Goal: Transaction & Acquisition: Purchase product/service

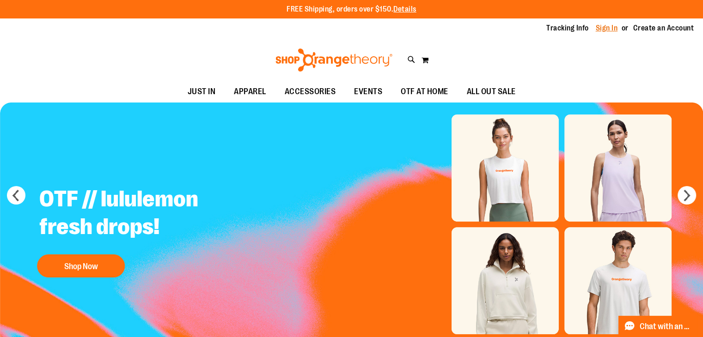
type input "**********"
click at [607, 32] on link "Sign In" at bounding box center [607, 28] width 22 height 10
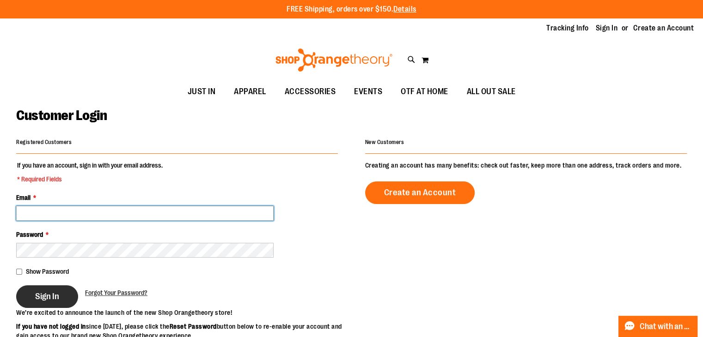
type input "**********"
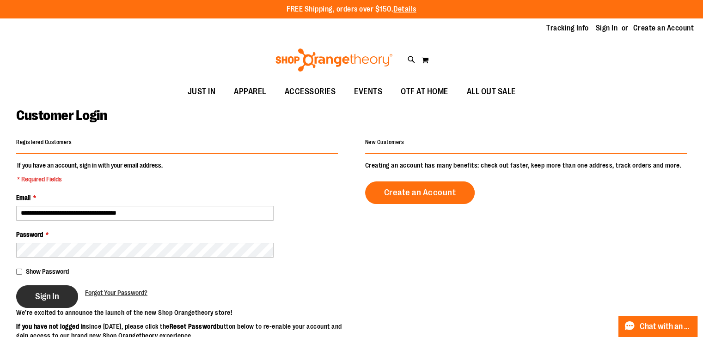
type input "**********"
click at [31, 305] on button "Sign In" at bounding box center [47, 297] width 62 height 23
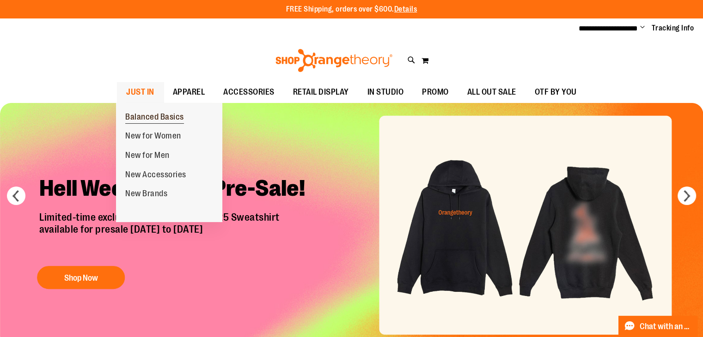
type input "**********"
click at [145, 113] on span "Balanced Basics" at bounding box center [154, 118] width 59 height 12
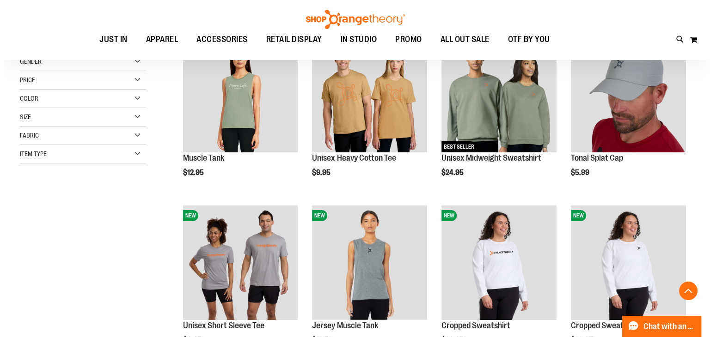
scroll to position [92, 0]
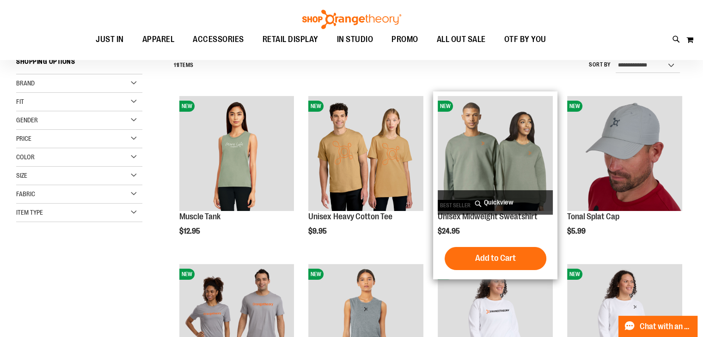
type input "**********"
click at [494, 201] on span "Quickview" at bounding box center [495, 202] width 115 height 24
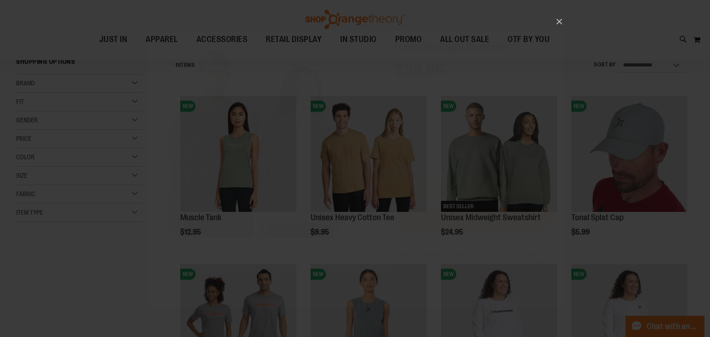
scroll to position [0, 0]
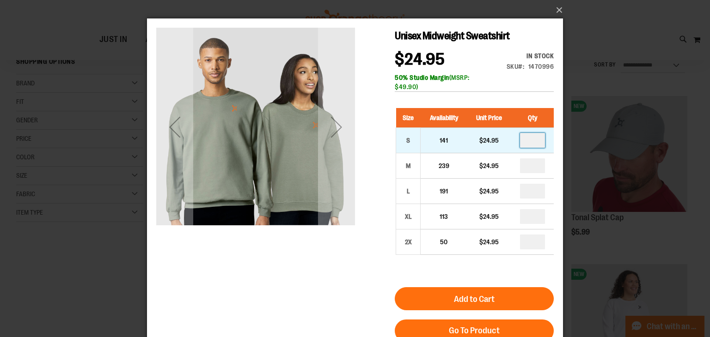
click at [531, 142] on input "number" at bounding box center [532, 140] width 25 height 15
type input "*"
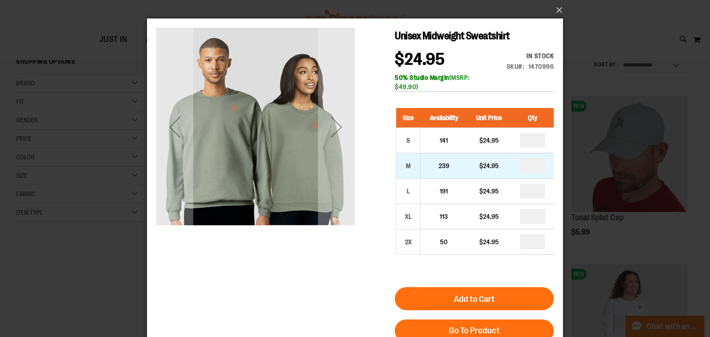
type input "*"
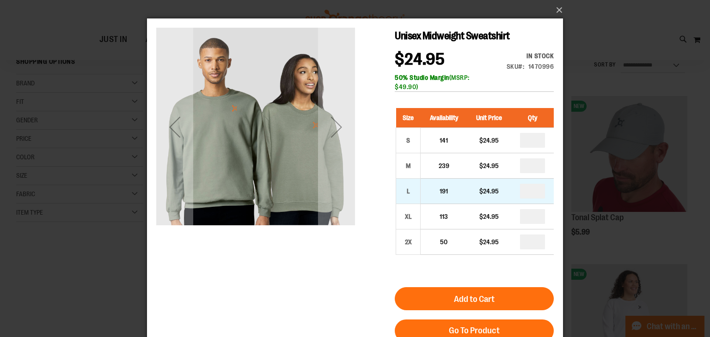
type input "*"
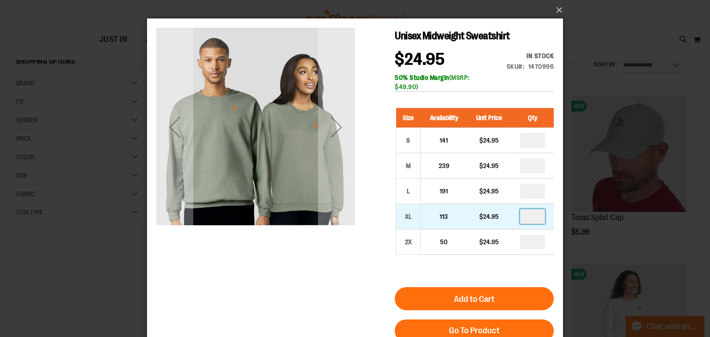
click at [535, 214] on input "number" at bounding box center [532, 216] width 25 height 15
type input "*"
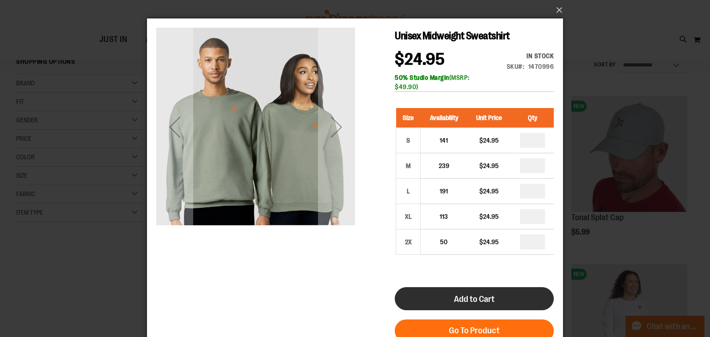
click at [500, 299] on button "Add to Cart" at bounding box center [474, 298] width 159 height 23
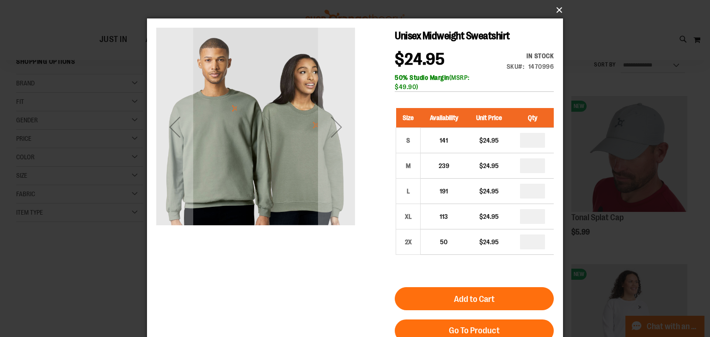
click at [555, 8] on button "×" at bounding box center [358, 10] width 416 height 20
click at [559, 11] on button "×" at bounding box center [358, 10] width 416 height 20
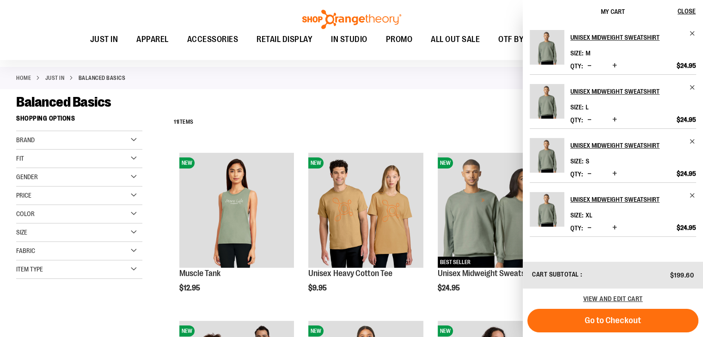
scroll to position [46, 0]
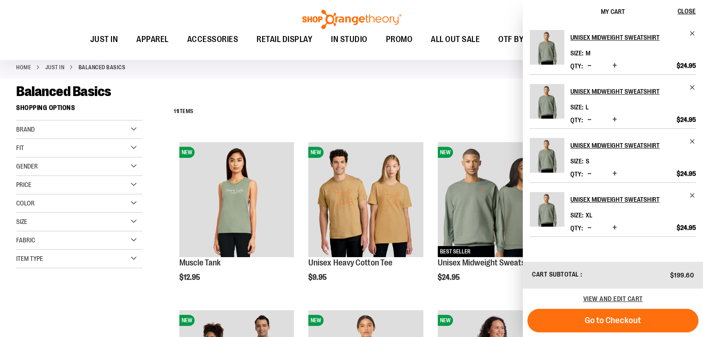
click at [460, 116] on div "**********" at bounding box center [428, 112] width 518 height 24
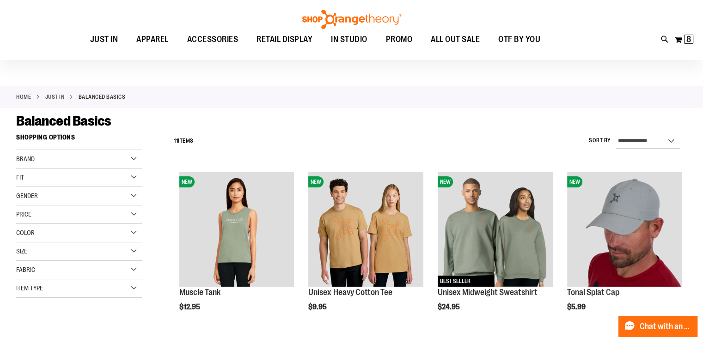
scroll to position [0, 0]
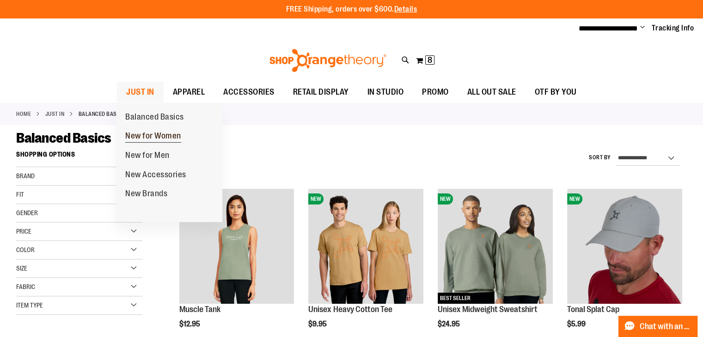
click at [160, 137] on span "New for Women" at bounding box center [153, 137] width 56 height 12
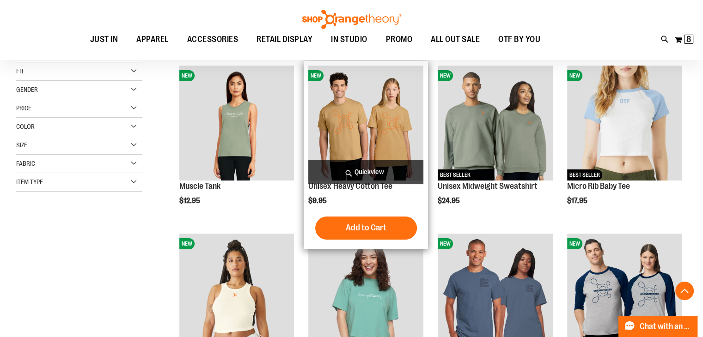
scroll to position [184, 0]
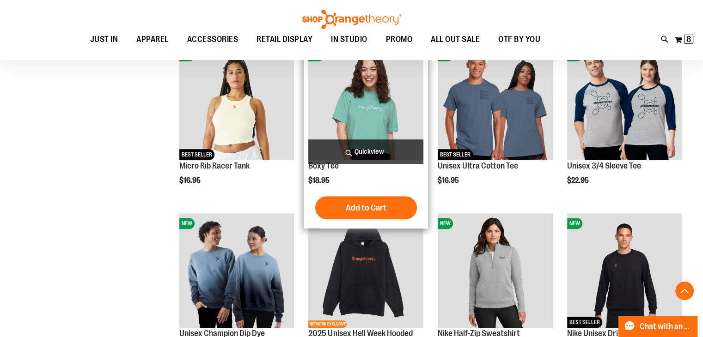
scroll to position [369, 0]
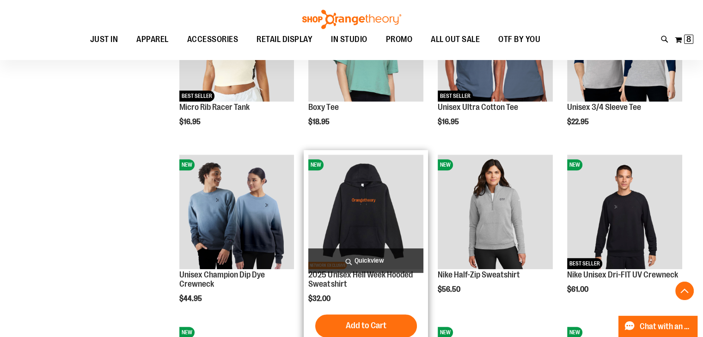
type input "**********"
click at [352, 220] on img "product" at bounding box center [365, 212] width 115 height 115
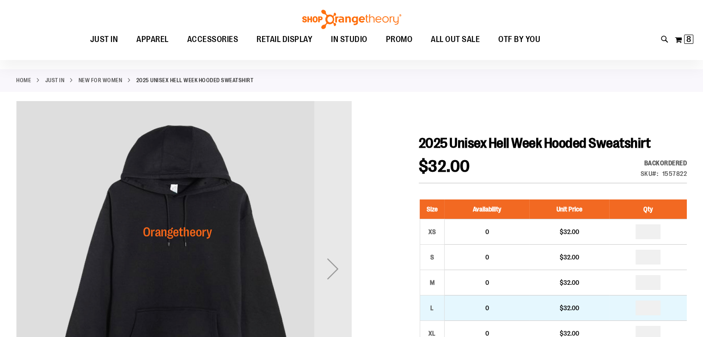
scroll to position [92, 0]
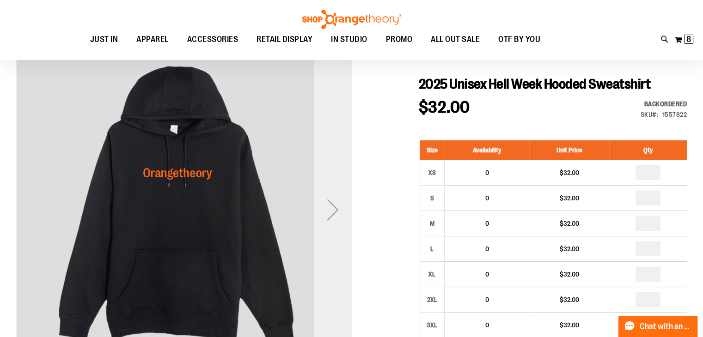
type input "**********"
click at [336, 214] on div "Next" at bounding box center [332, 209] width 37 height 37
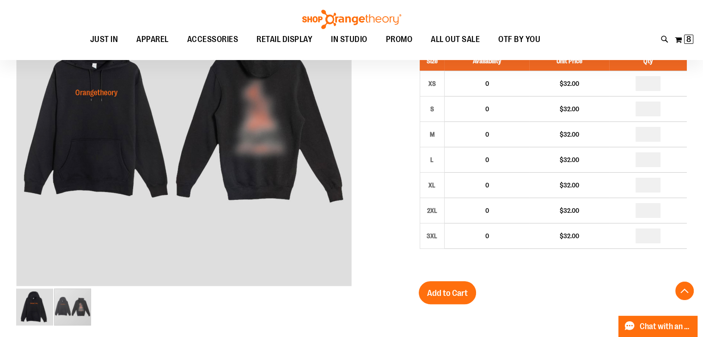
scroll to position [184, 0]
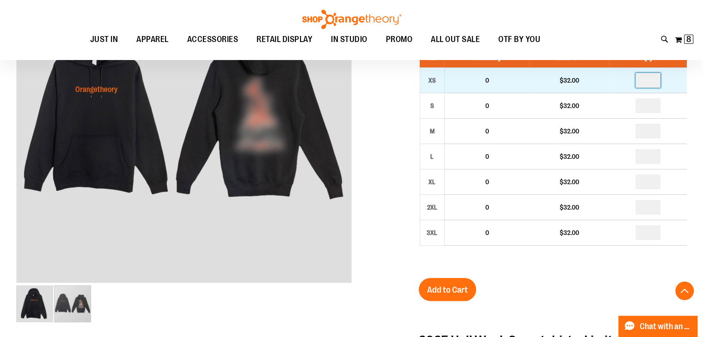
click at [647, 78] on input "number" at bounding box center [647, 80] width 25 height 15
type input "*"
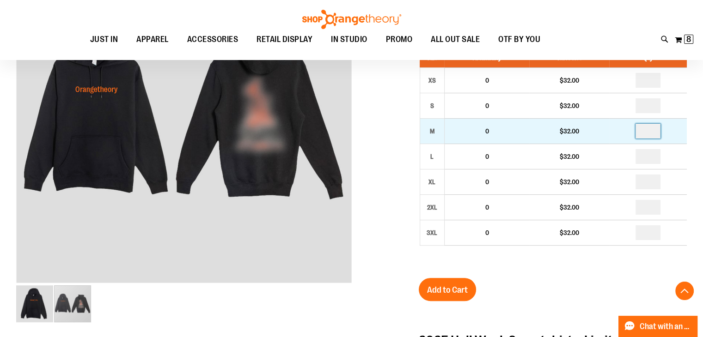
click at [646, 128] on input "number" at bounding box center [647, 131] width 25 height 15
type input "*"
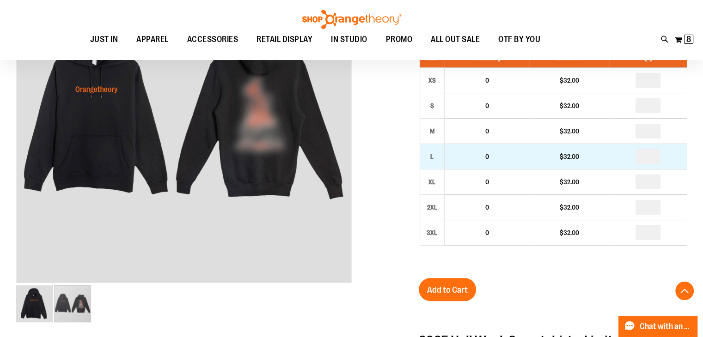
type input "*"
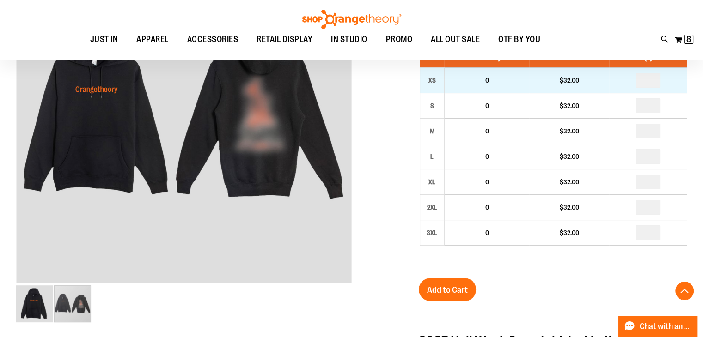
drag, startPoint x: 649, startPoint y: 79, endPoint x: 635, endPoint y: 80, distance: 13.9
click at [636, 81] on input "*" at bounding box center [647, 80] width 25 height 15
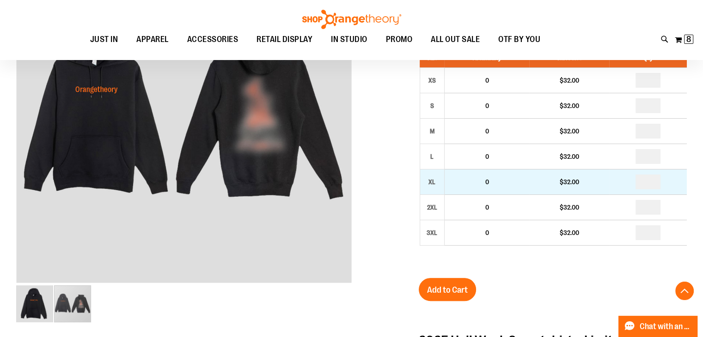
type input "*"
click at [647, 180] on input "number" at bounding box center [647, 182] width 25 height 15
type input "*"
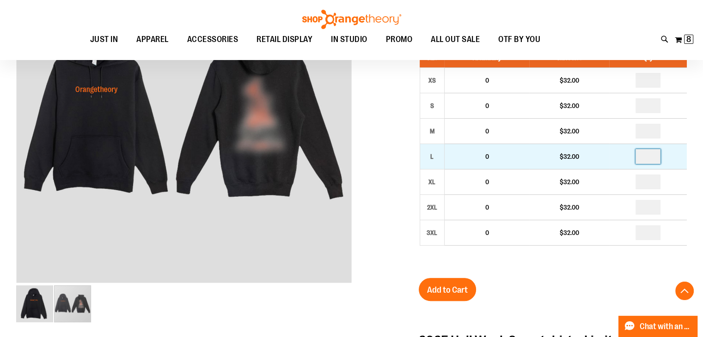
click at [648, 157] on input "*" at bounding box center [647, 156] width 25 height 15
click at [646, 157] on input "*" at bounding box center [647, 156] width 25 height 15
drag, startPoint x: 651, startPoint y: 153, endPoint x: 639, endPoint y: 156, distance: 12.2
click at [639, 156] on input "*" at bounding box center [647, 156] width 25 height 15
type input "*"
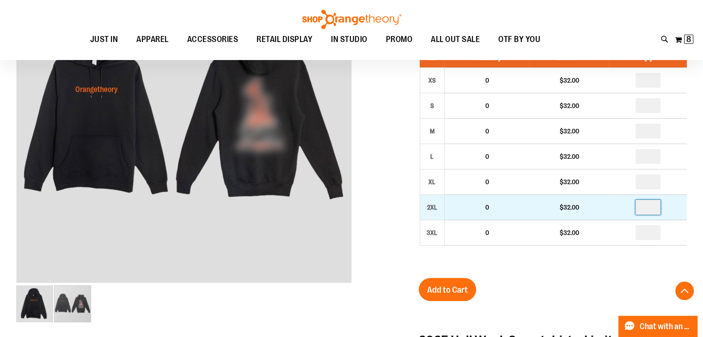
drag, startPoint x: 651, startPoint y: 207, endPoint x: 634, endPoint y: 206, distance: 17.1
click at [634, 206] on td at bounding box center [648, 207] width 78 height 25
type input "*"
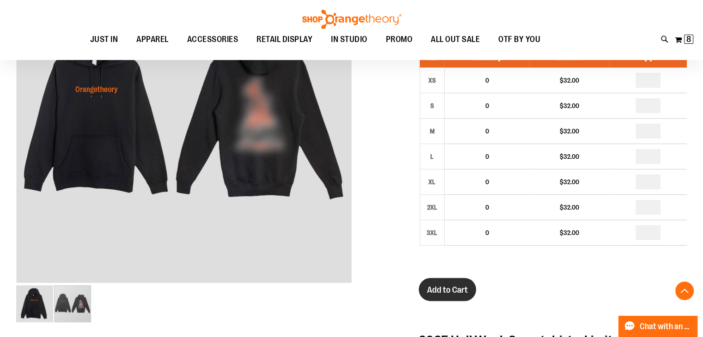
click at [452, 291] on span "Add to Cart" at bounding box center [447, 290] width 41 height 10
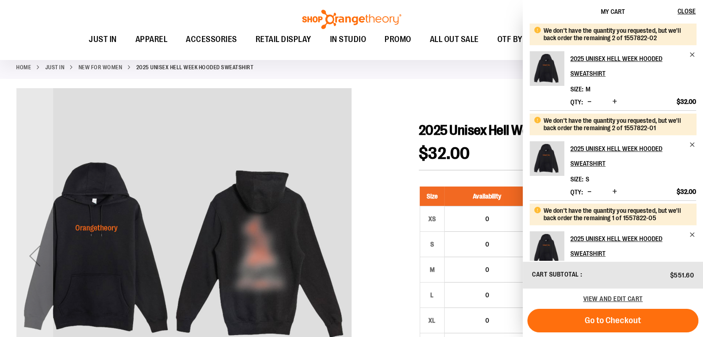
scroll to position [305, 0]
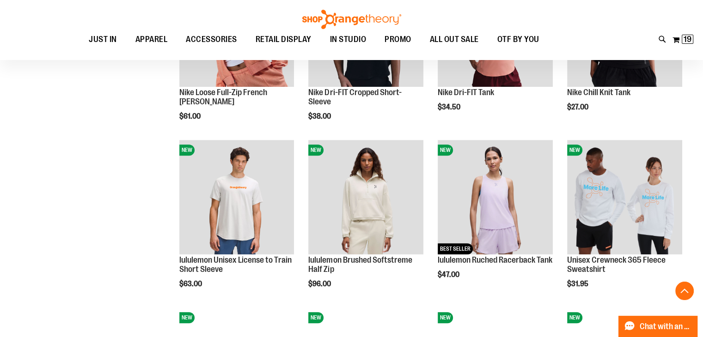
scroll to position [750, 0]
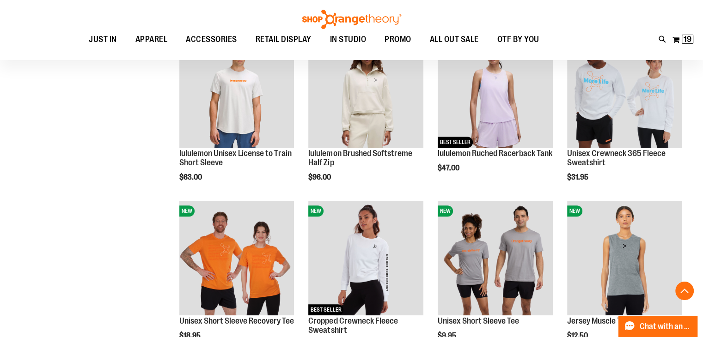
scroll to position [842, 0]
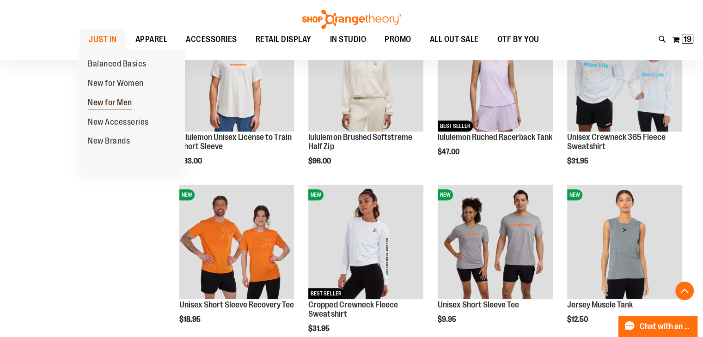
type input "**********"
click at [118, 98] on span "New for Men" at bounding box center [110, 104] width 44 height 12
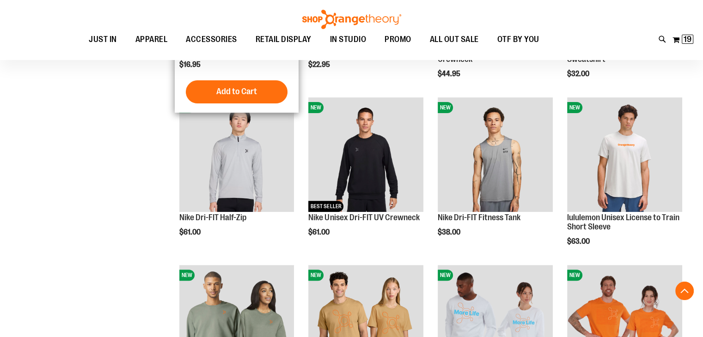
scroll to position [277, 0]
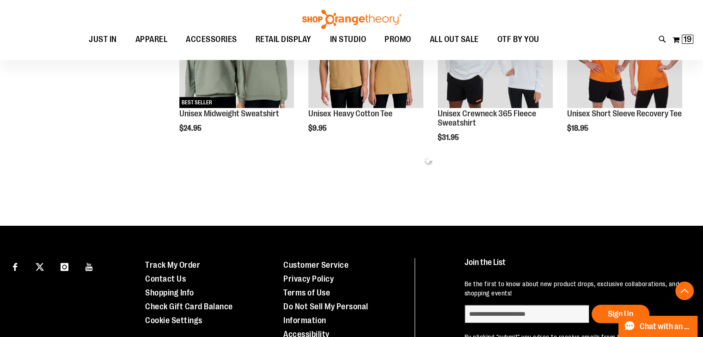
scroll to position [415, 0]
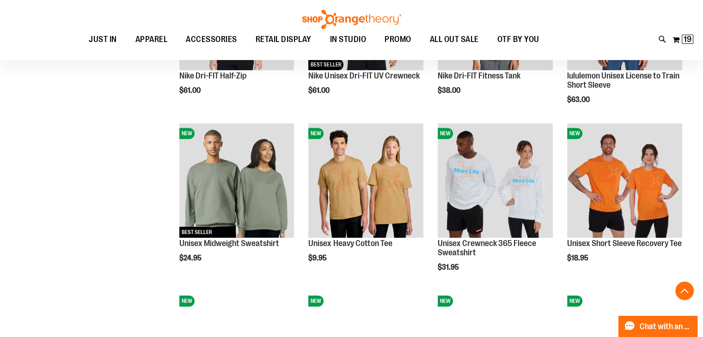
scroll to position [508, 0]
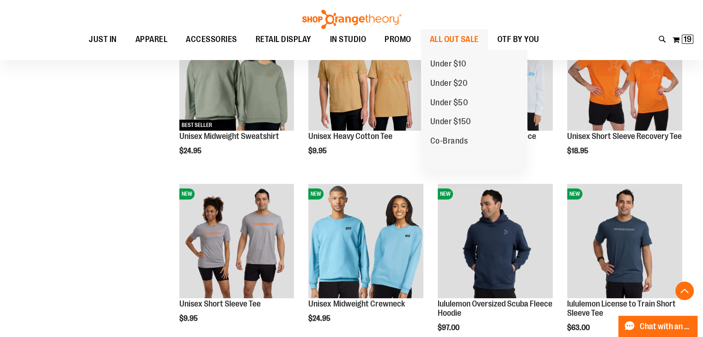
type input "**********"
click at [444, 40] on span "ALL OUT SALE" at bounding box center [454, 39] width 49 height 21
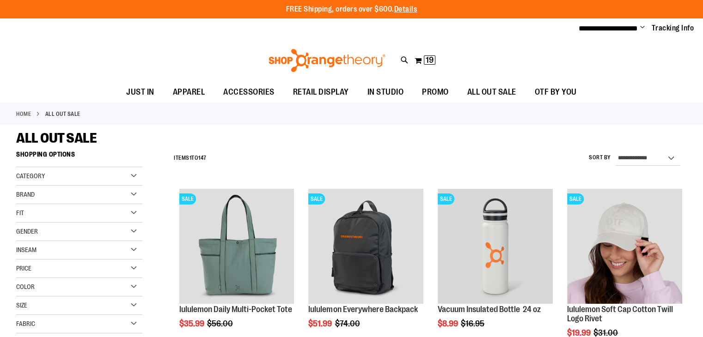
type input "**********"
click at [635, 154] on select "**********" at bounding box center [648, 158] width 64 height 15
select select "*********"
click at [616, 151] on select "**********" at bounding box center [648, 158] width 64 height 15
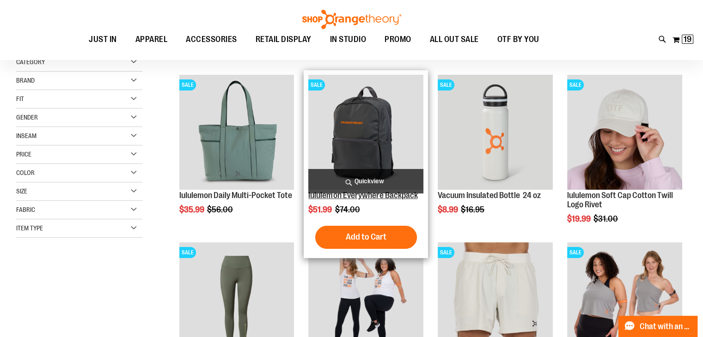
scroll to position [146, 0]
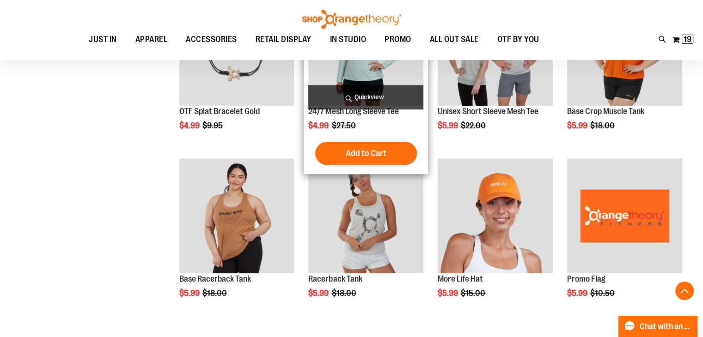
scroll to position [746, 0]
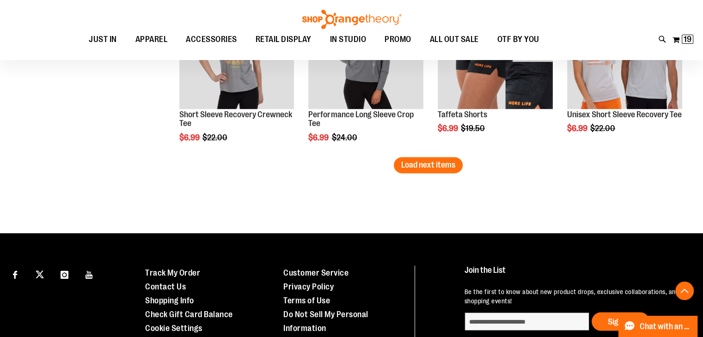
scroll to position [1574, 0]
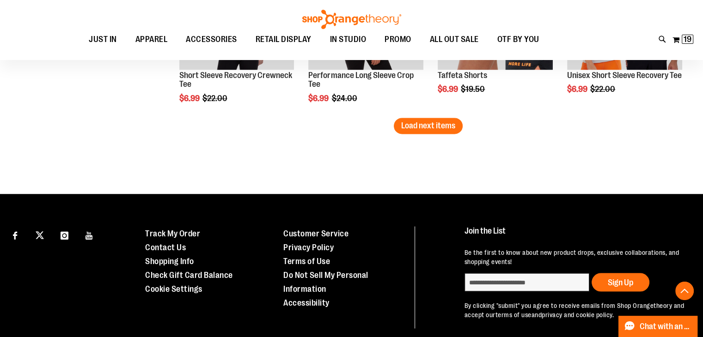
click at [453, 123] on span "Load next items" at bounding box center [428, 125] width 54 height 9
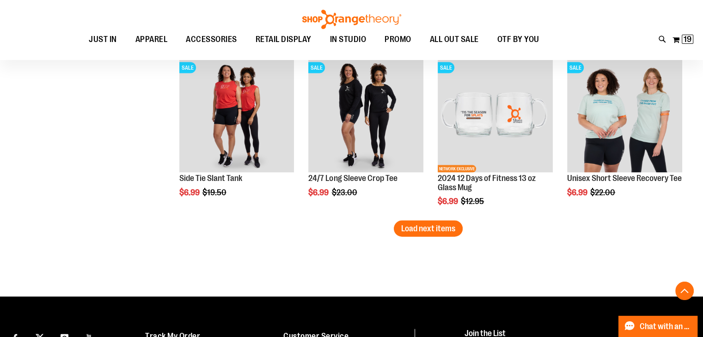
scroll to position [1990, 0]
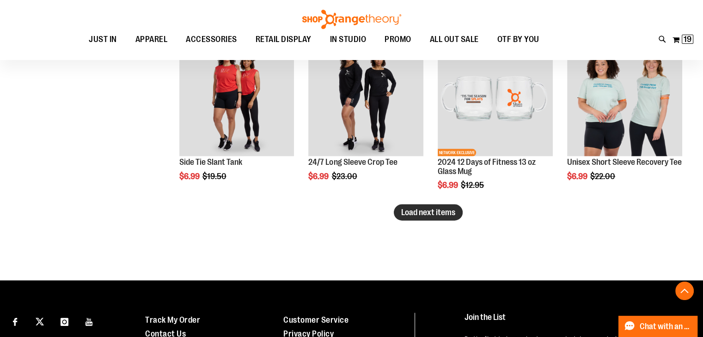
click at [417, 206] on button "Load next items" at bounding box center [428, 213] width 69 height 16
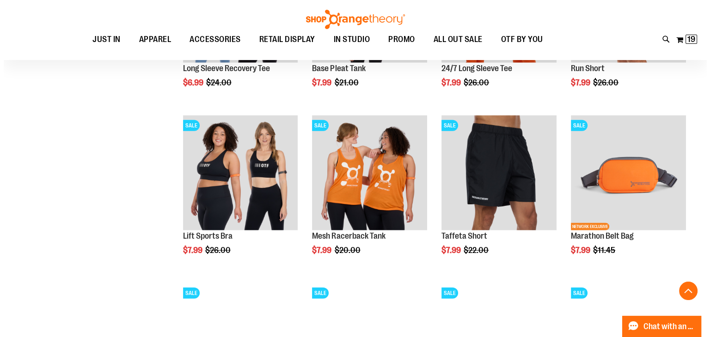
scroll to position [2268, 0]
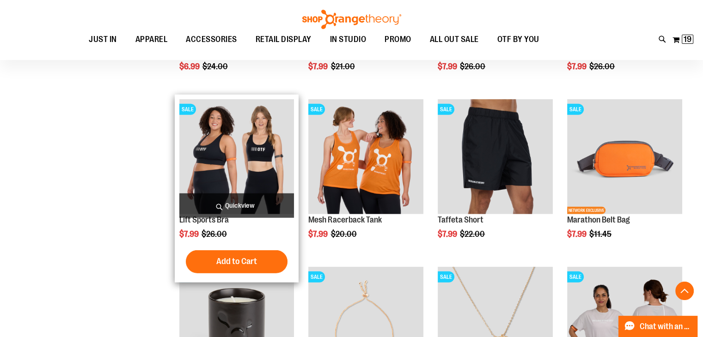
click at [249, 199] on span "Quickview" at bounding box center [236, 206] width 115 height 24
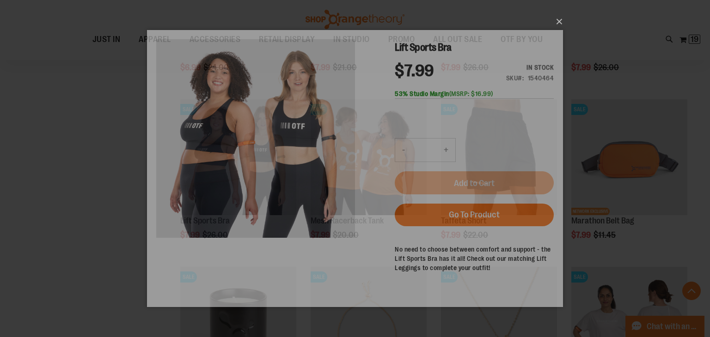
scroll to position [0, 0]
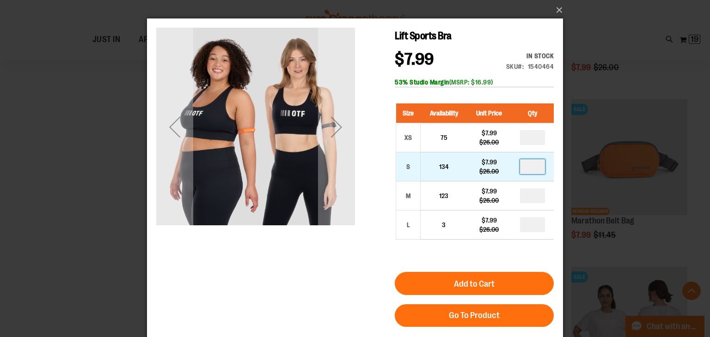
drag, startPoint x: 534, startPoint y: 168, endPoint x: 522, endPoint y: 166, distance: 12.2
click at [522, 166] on input "number" at bounding box center [532, 166] width 25 height 15
type input "*"
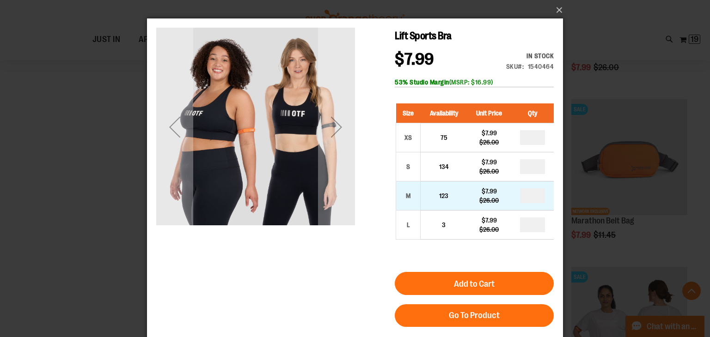
drag, startPoint x: 539, startPoint y: 193, endPoint x: 528, endPoint y: 194, distance: 11.6
type input "*"
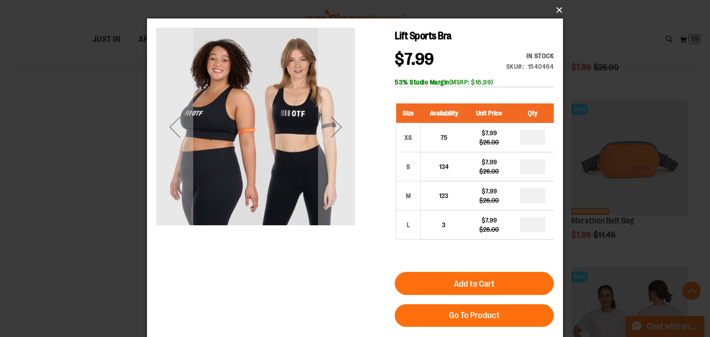
click at [556, 10] on button "×" at bounding box center [358, 10] width 416 height 20
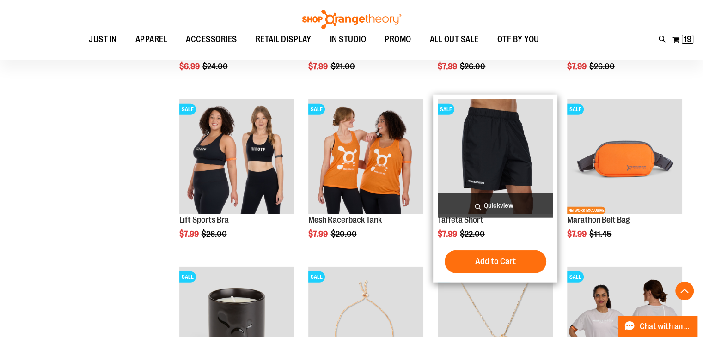
click at [474, 202] on span "Quickview" at bounding box center [495, 206] width 115 height 24
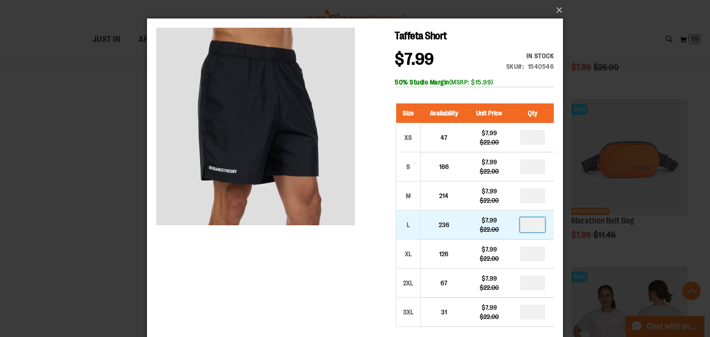
drag, startPoint x: 541, startPoint y: 224, endPoint x: 518, endPoint y: 225, distance: 23.6
click at [518, 225] on td at bounding box center [532, 225] width 43 height 29
type input "*"
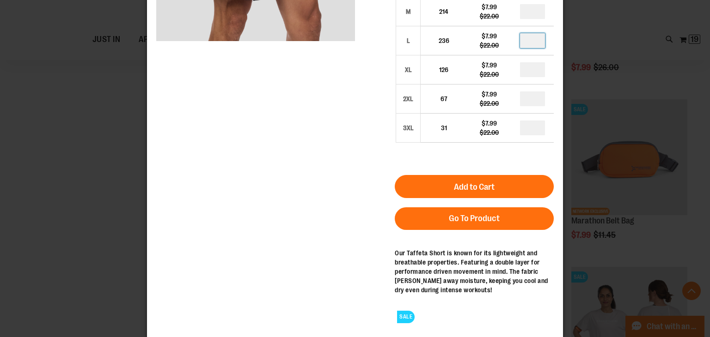
scroll to position [185, 0]
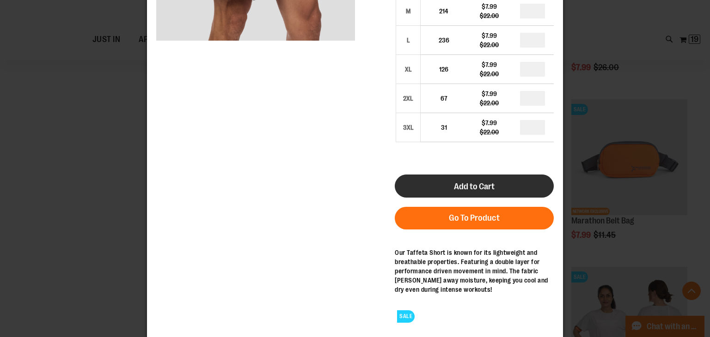
click at [490, 192] on button "Add to Cart" at bounding box center [474, 186] width 159 height 23
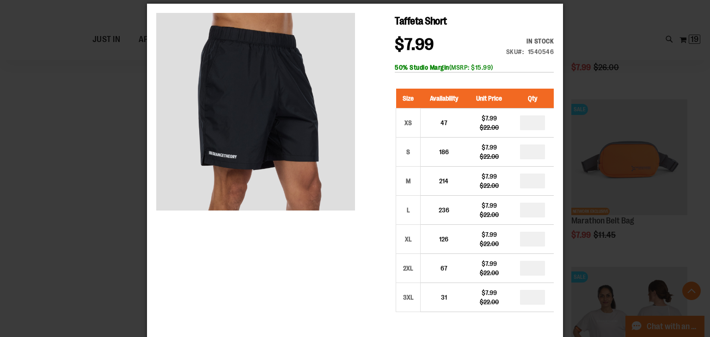
scroll to position [0, 0]
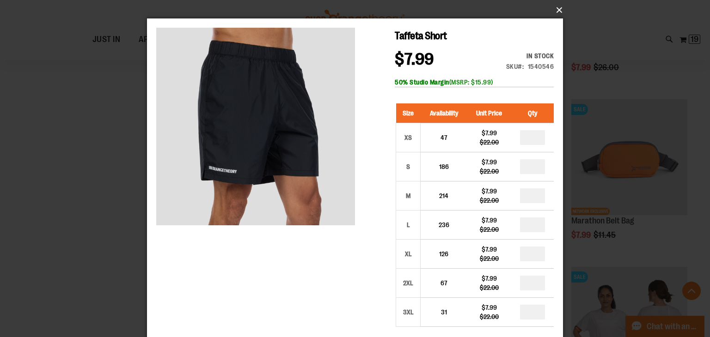
drag, startPoint x: 561, startPoint y: 11, endPoint x: 558, endPoint y: 18, distance: 7.6
click at [561, 11] on button "×" at bounding box center [358, 10] width 416 height 20
click at [555, 10] on button "×" at bounding box center [358, 10] width 416 height 20
click at [557, 10] on button "×" at bounding box center [358, 10] width 416 height 20
click at [596, 39] on div "×" at bounding box center [355, 168] width 710 height 337
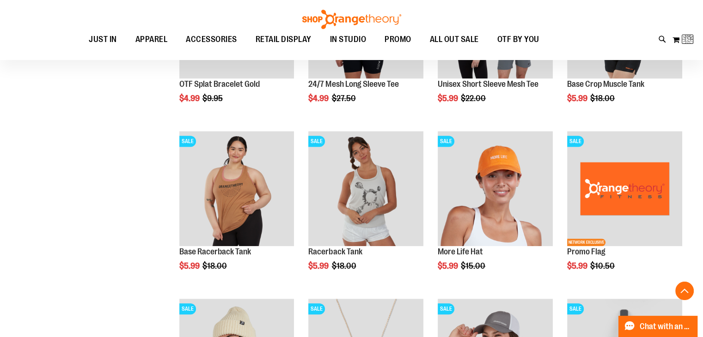
scroll to position [24, 0]
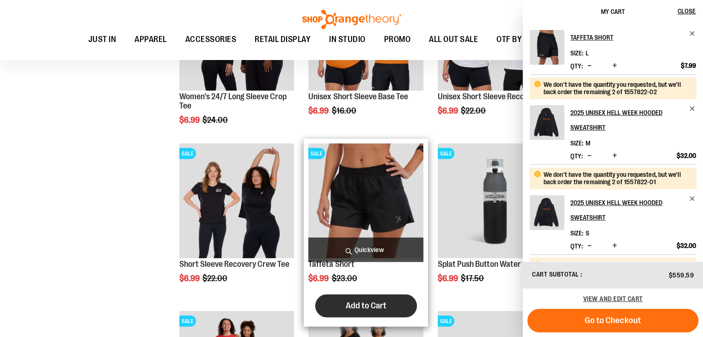
scroll to position [1848, 0]
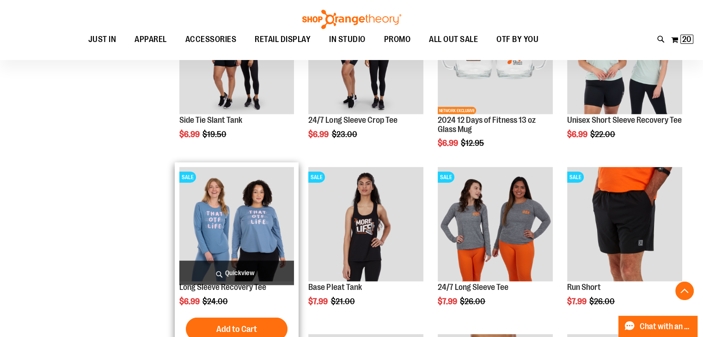
scroll to position [2079, 0]
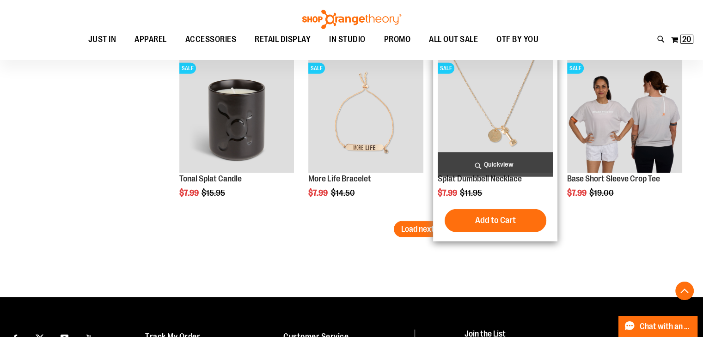
scroll to position [2587, 0]
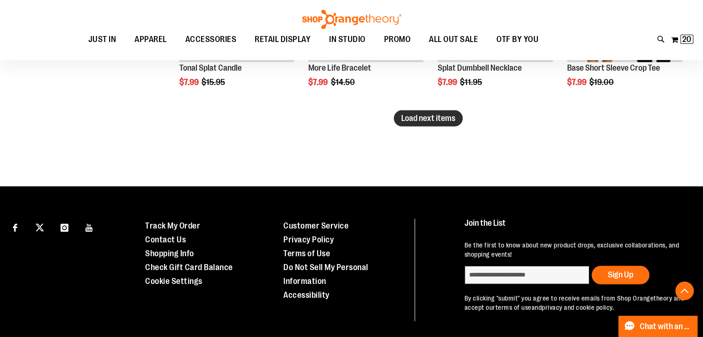
click at [421, 119] on span "Load next items" at bounding box center [428, 118] width 54 height 9
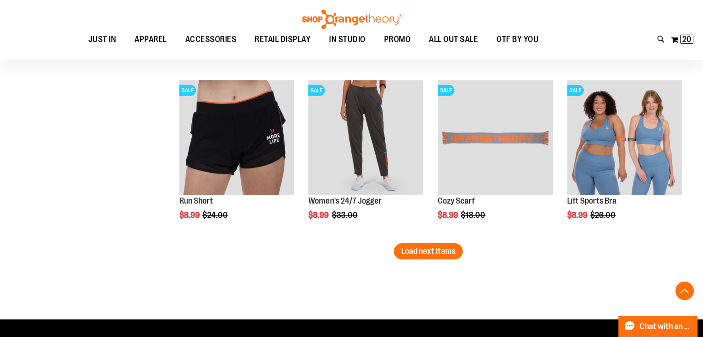
scroll to position [3003, 0]
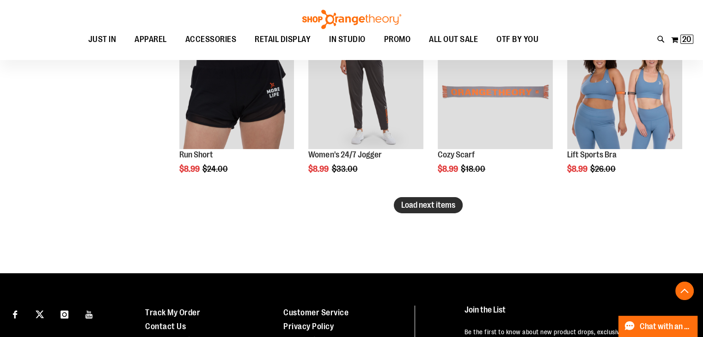
click at [417, 198] on button "Load next items" at bounding box center [428, 205] width 69 height 16
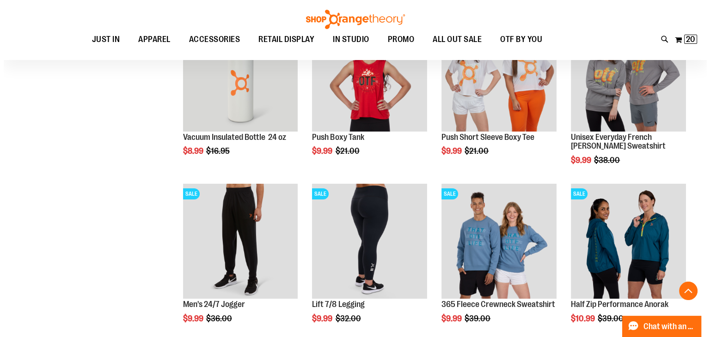
scroll to position [3234, 0]
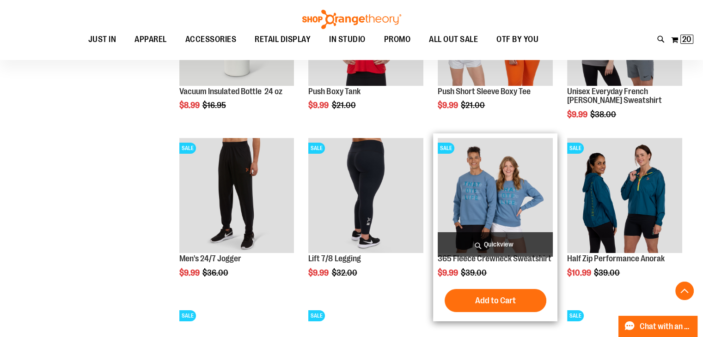
click at [475, 240] on span "Quickview" at bounding box center [495, 244] width 115 height 24
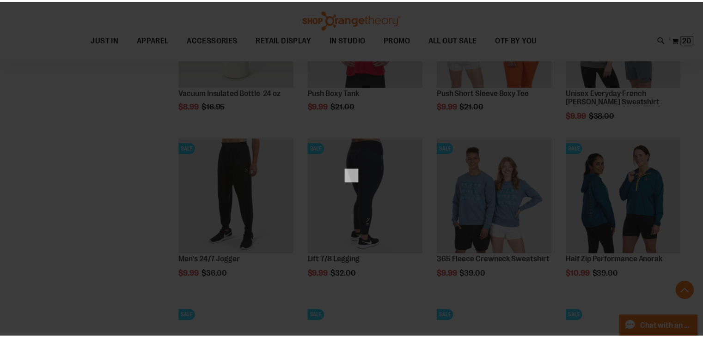
scroll to position [0, 0]
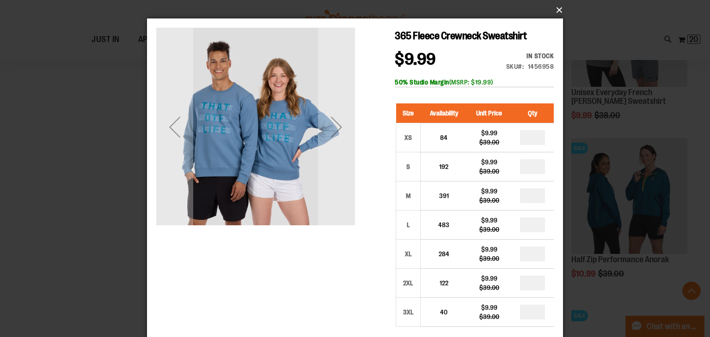
click at [556, 10] on button "×" at bounding box center [358, 10] width 416 height 20
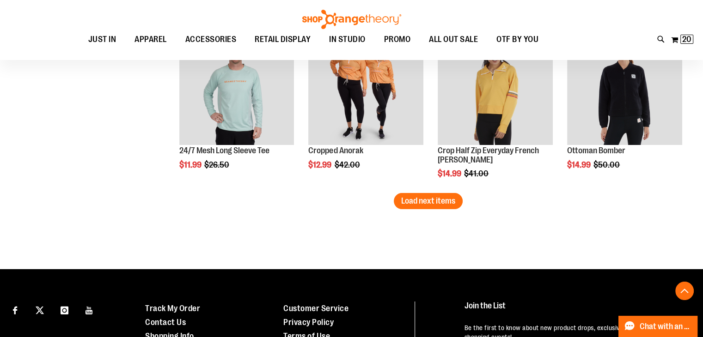
scroll to position [3512, 0]
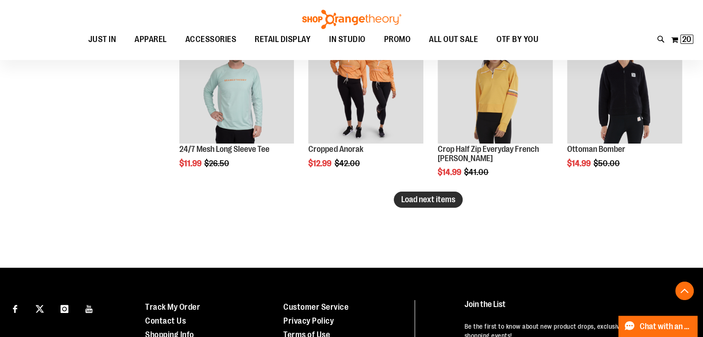
click at [428, 192] on button "Load next items" at bounding box center [428, 200] width 69 height 16
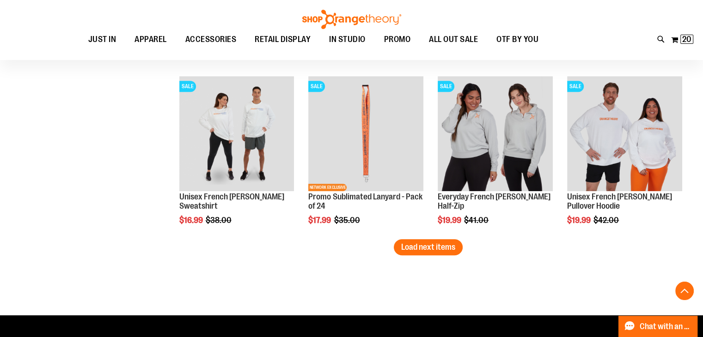
scroll to position [4020, 0]
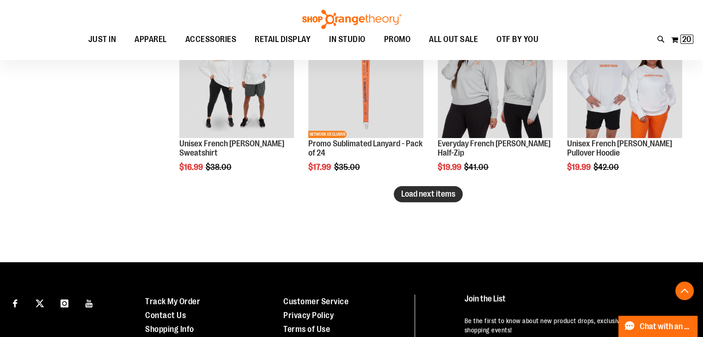
click at [435, 194] on span "Load next items" at bounding box center [428, 193] width 54 height 9
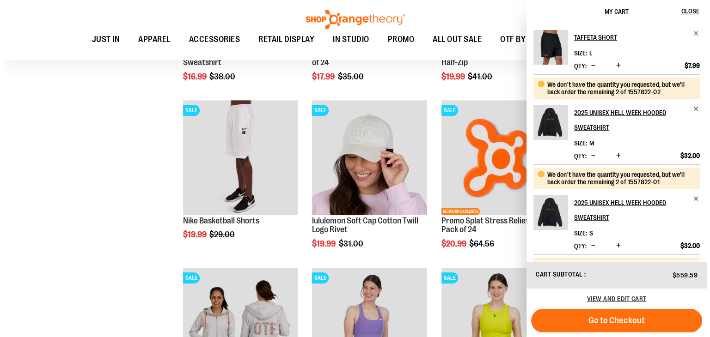
scroll to position [4112, 0]
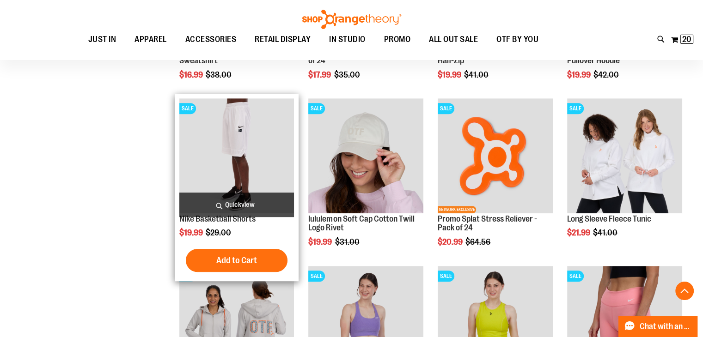
click at [232, 203] on span "Quickview" at bounding box center [236, 205] width 115 height 24
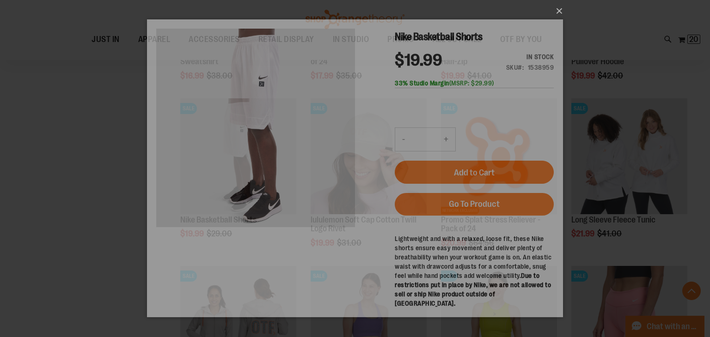
scroll to position [0, 0]
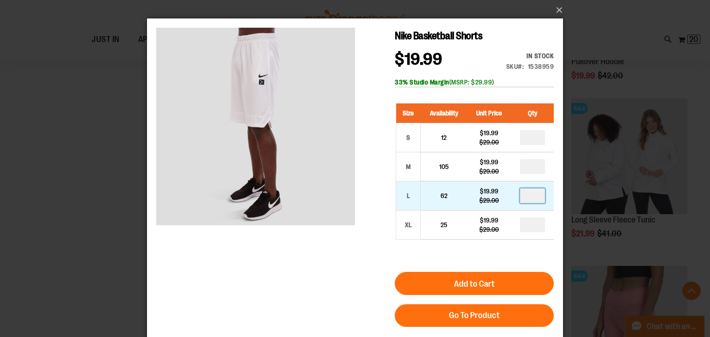
drag, startPoint x: 537, startPoint y: 193, endPoint x: 526, endPoint y: 193, distance: 11.1
click at [526, 193] on input "number" at bounding box center [532, 196] width 25 height 15
type input "*"
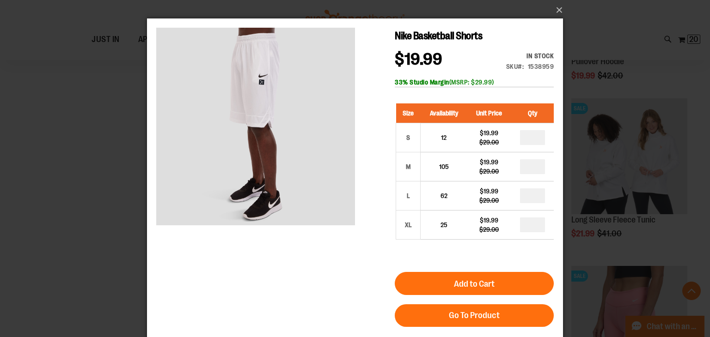
click at [533, 289] on button "Add to Cart" at bounding box center [474, 283] width 159 height 23
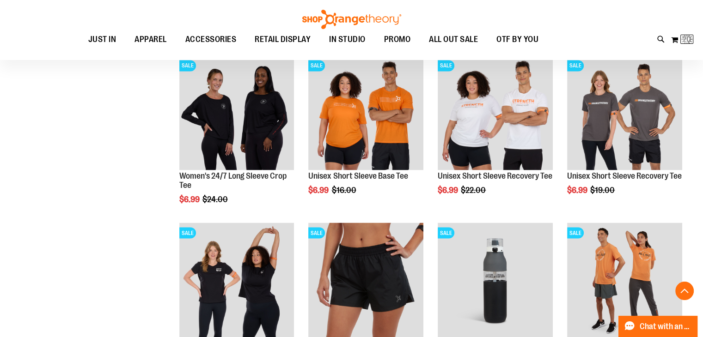
scroll to position [172, 0]
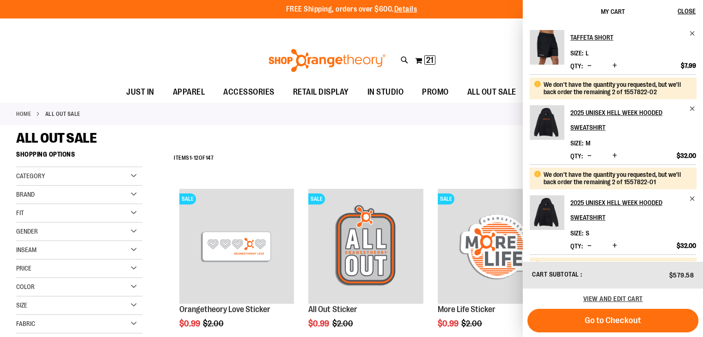
click at [360, 138] on div "ALL OUT SALE" at bounding box center [351, 138] width 671 height 17
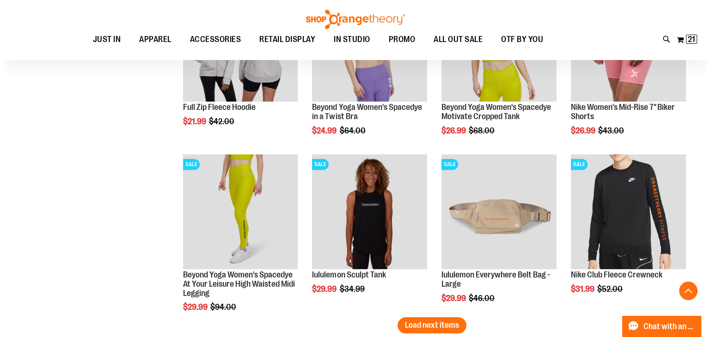
scroll to position [4436, 0]
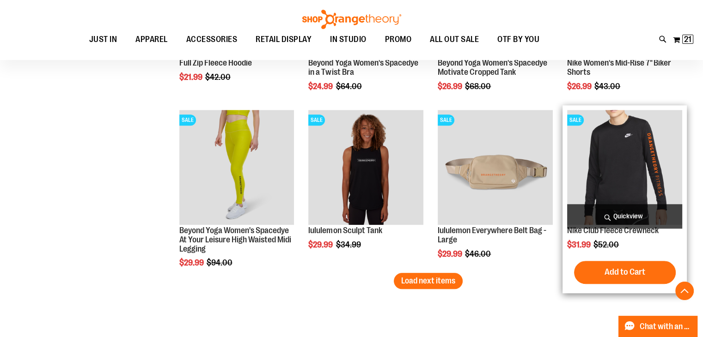
click at [616, 216] on span "Quickview" at bounding box center [624, 216] width 115 height 24
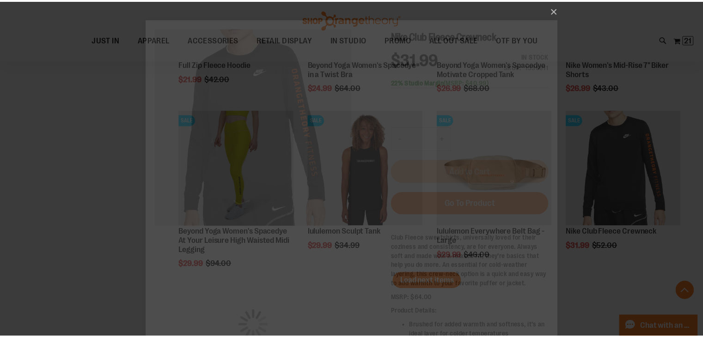
scroll to position [0, 0]
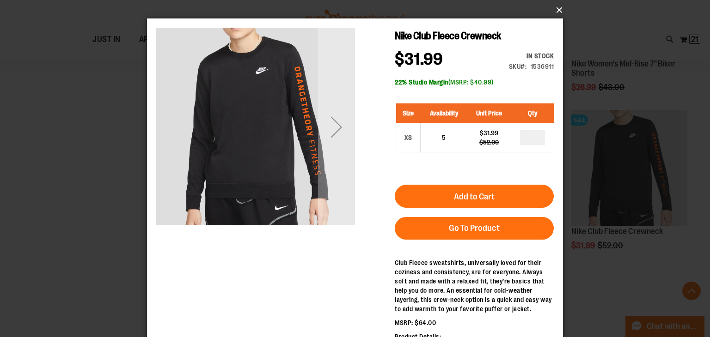
click at [555, 10] on button "×" at bounding box center [358, 10] width 416 height 20
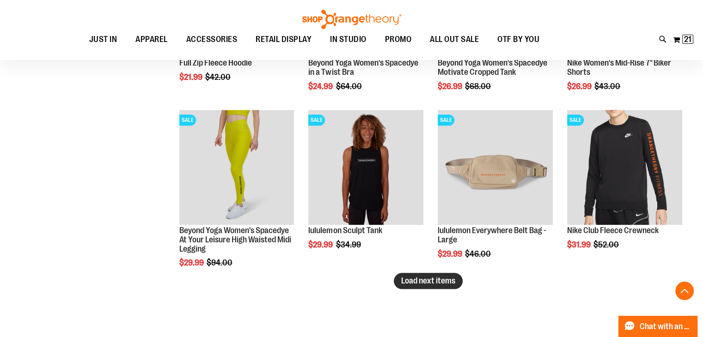
click at [445, 284] on span "Load next items" at bounding box center [428, 280] width 54 height 9
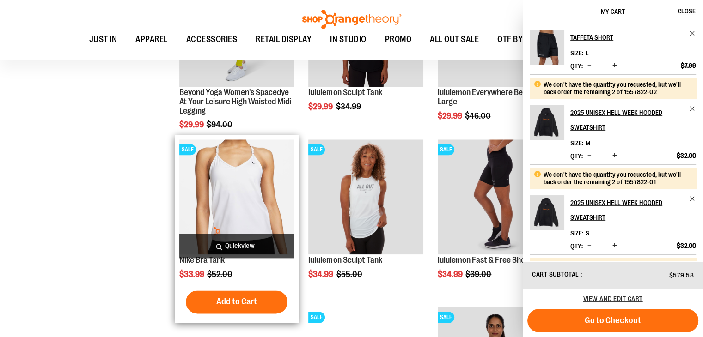
scroll to position [4575, 0]
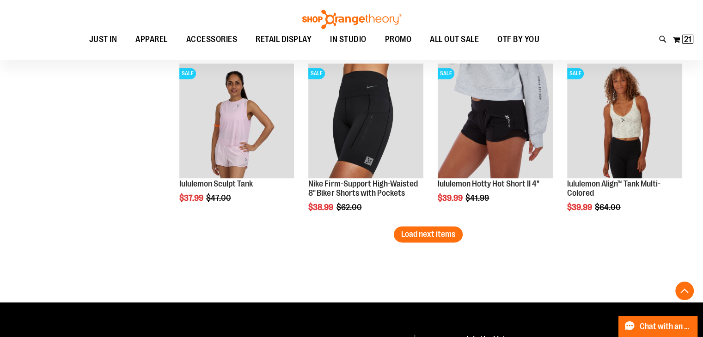
scroll to position [4991, 0]
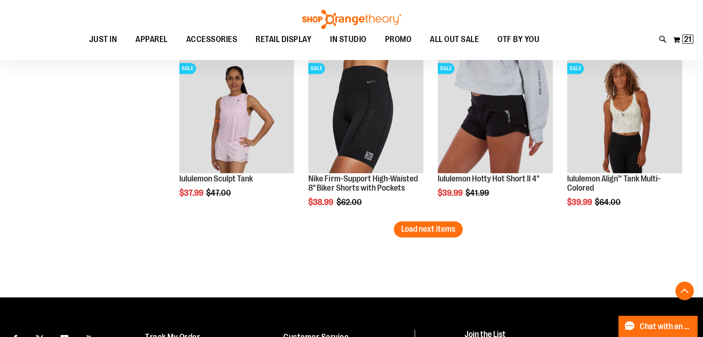
click at [406, 233] on span "Load next items" at bounding box center [428, 229] width 54 height 9
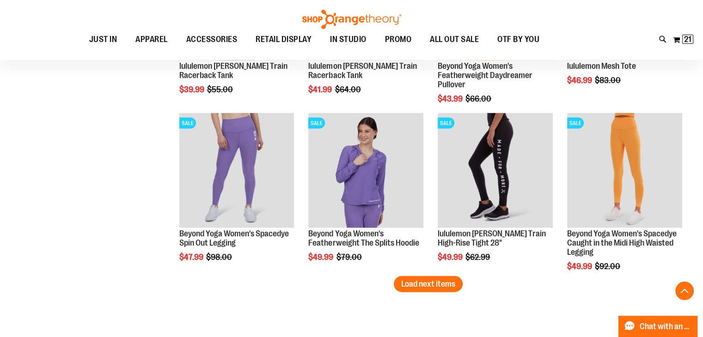
scroll to position [5453, 0]
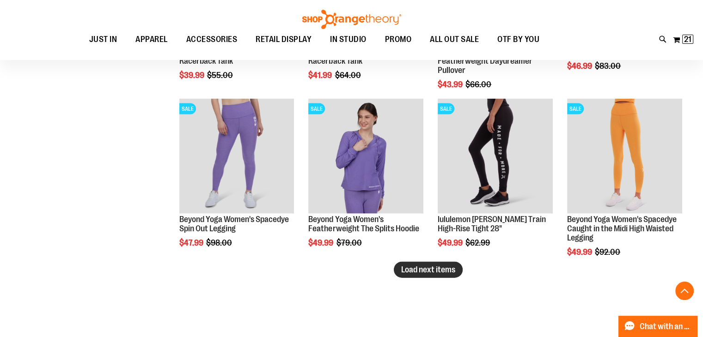
click at [436, 268] on span "Load next items" at bounding box center [428, 269] width 54 height 9
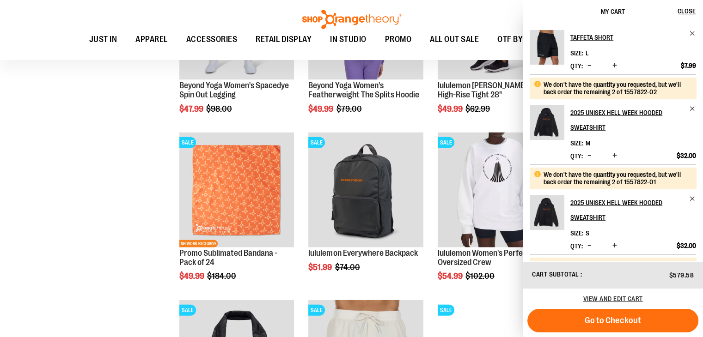
scroll to position [5591, 0]
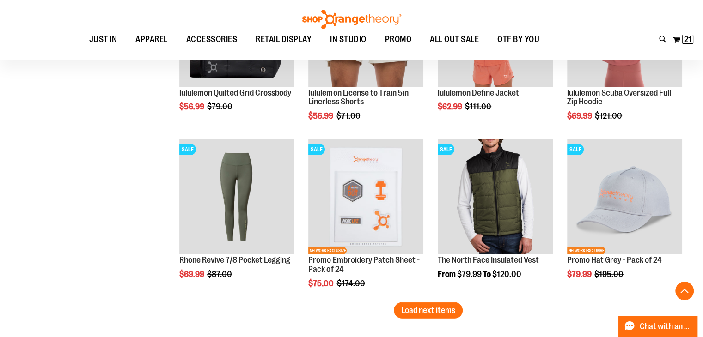
scroll to position [6007, 0]
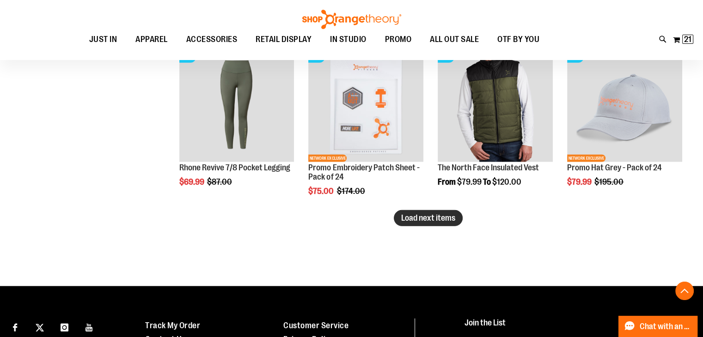
click at [449, 214] on span "Load next items" at bounding box center [428, 218] width 54 height 9
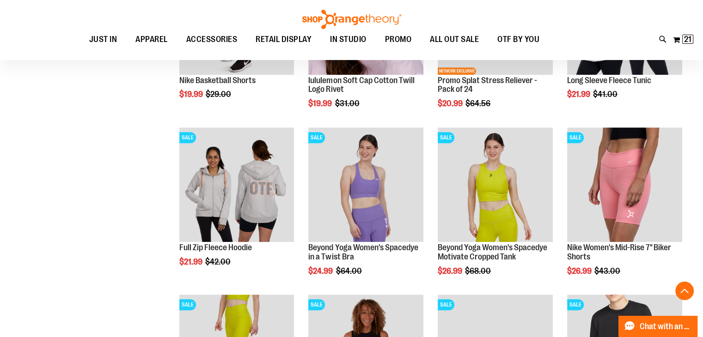
scroll to position [4066, 0]
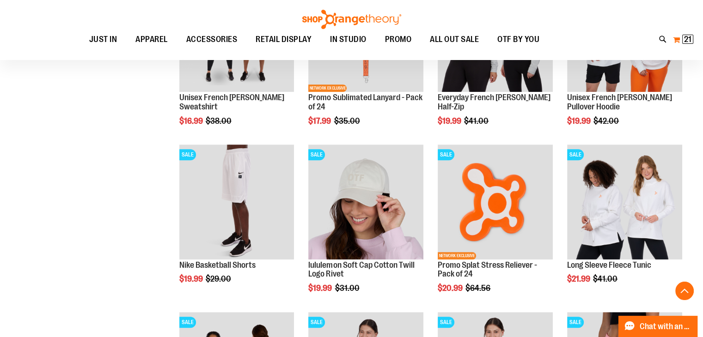
click at [683, 39] on span "21 21 items" at bounding box center [687, 39] width 11 height 9
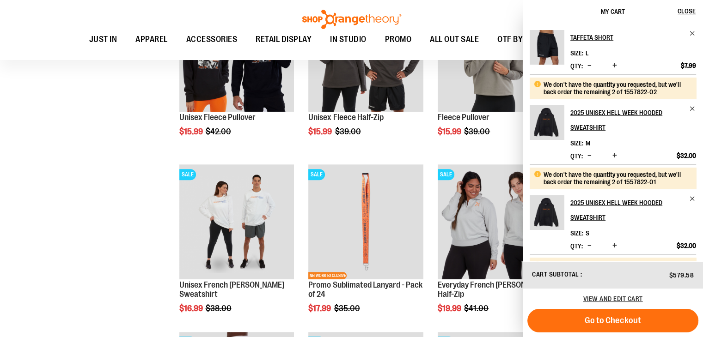
scroll to position [3835, 0]
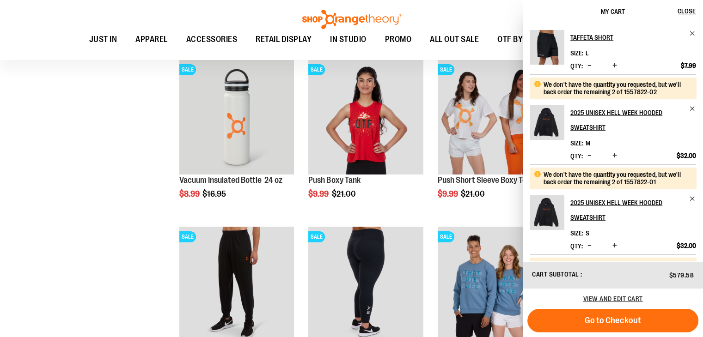
scroll to position [3142, 0]
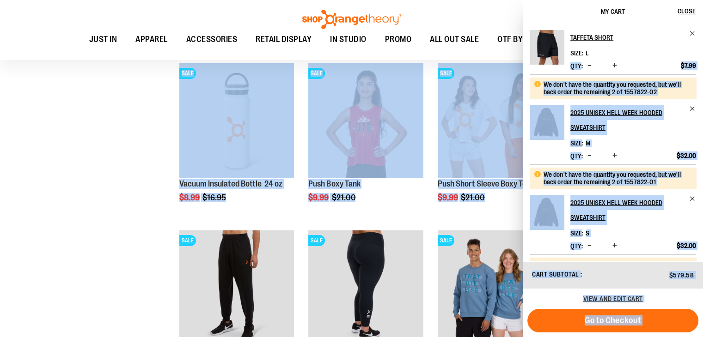
drag, startPoint x: 702, startPoint y: 67, endPoint x: 705, endPoint y: 100, distance: 33.4
click at [697, 88] on div "Taffeta Short Size L Qty" at bounding box center [613, 142] width 180 height 238
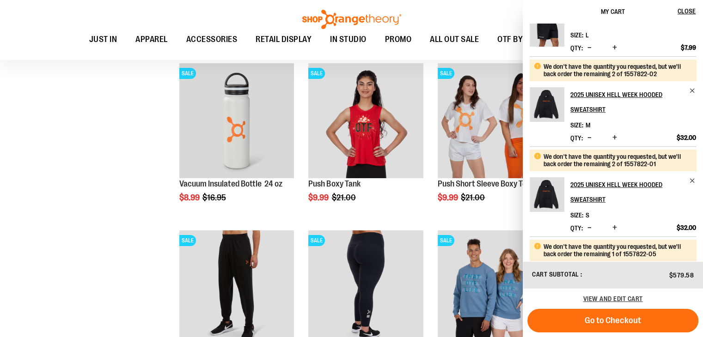
scroll to position [0, 0]
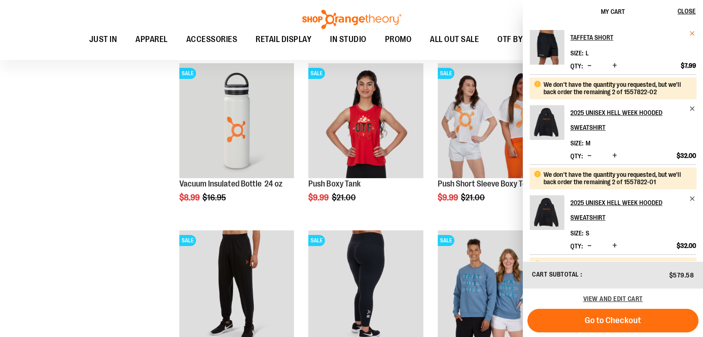
click at [691, 31] on span "Remove item" at bounding box center [692, 33] width 7 height 7
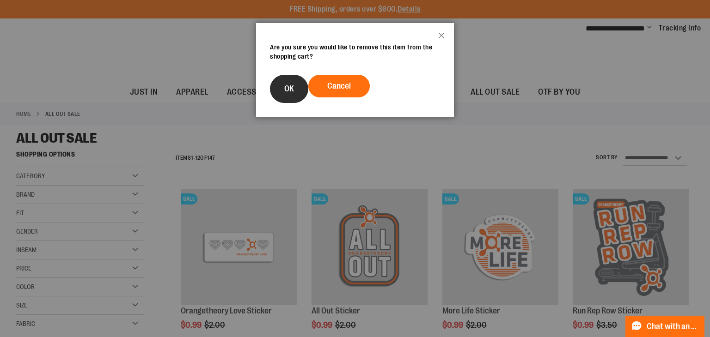
click at [282, 85] on button "OK" at bounding box center [289, 89] width 38 height 28
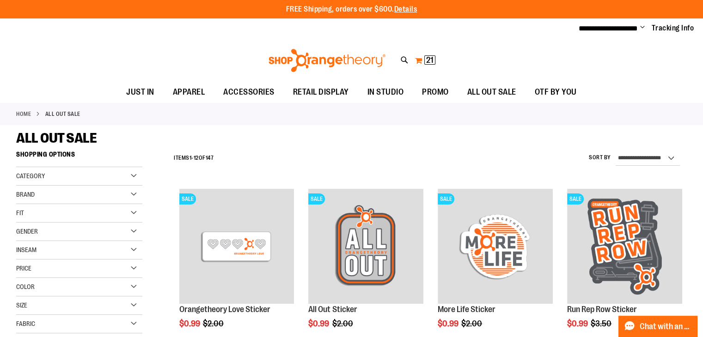
click at [420, 64] on button "My Cart 21 21 items" at bounding box center [425, 60] width 21 height 15
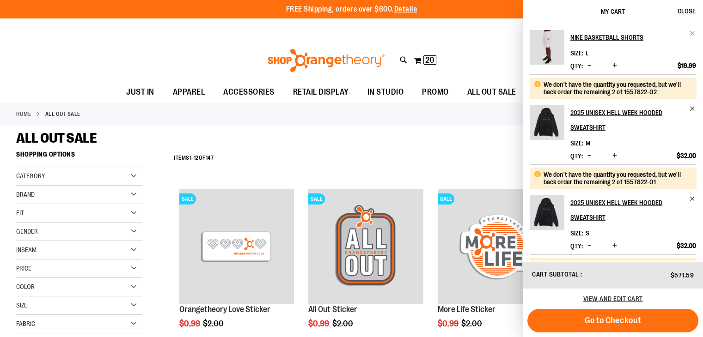
click at [689, 34] on span "Remove item" at bounding box center [692, 33] width 7 height 7
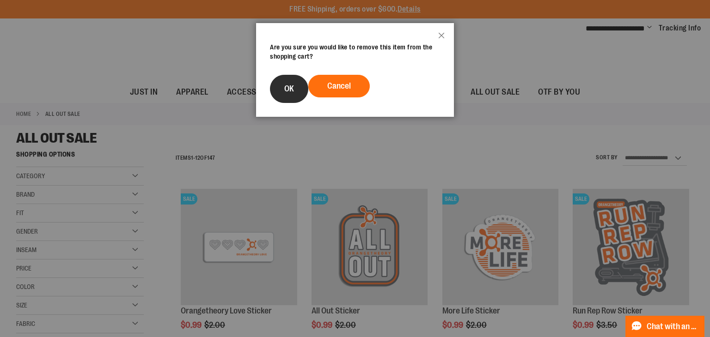
click at [290, 89] on span "OK" at bounding box center [289, 88] width 10 height 9
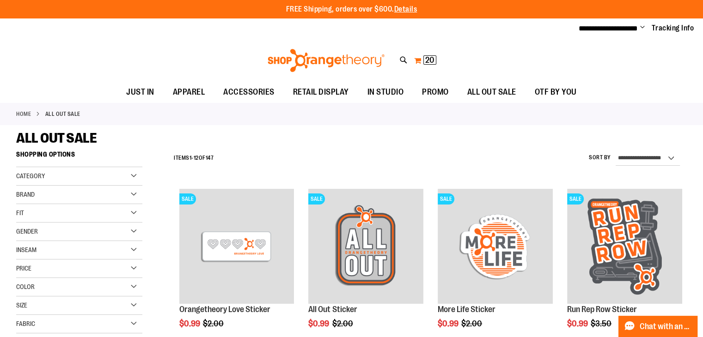
click at [421, 58] on button "My Cart 20 20 items" at bounding box center [425, 60] width 23 height 15
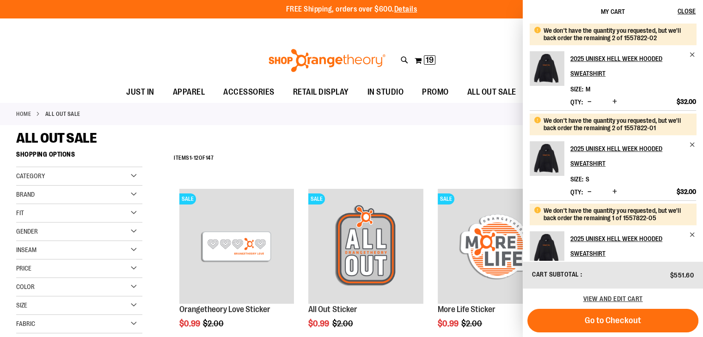
click at [651, 313] on button "Go to Checkout" at bounding box center [612, 321] width 171 height 24
